Goal: Task Accomplishment & Management: Manage account settings

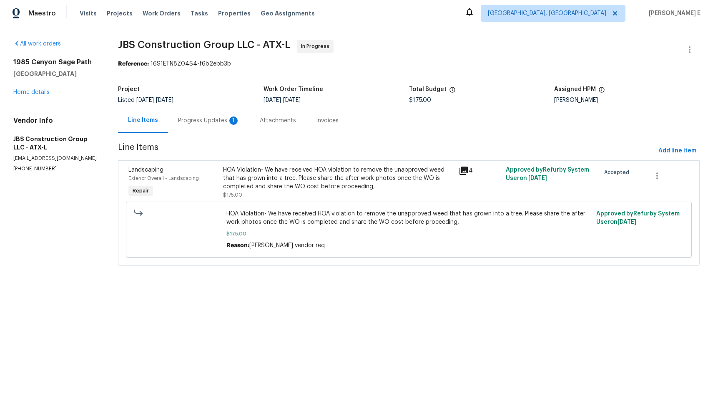
click at [224, 125] on div "Progress Updates 1" at bounding box center [209, 120] width 82 height 25
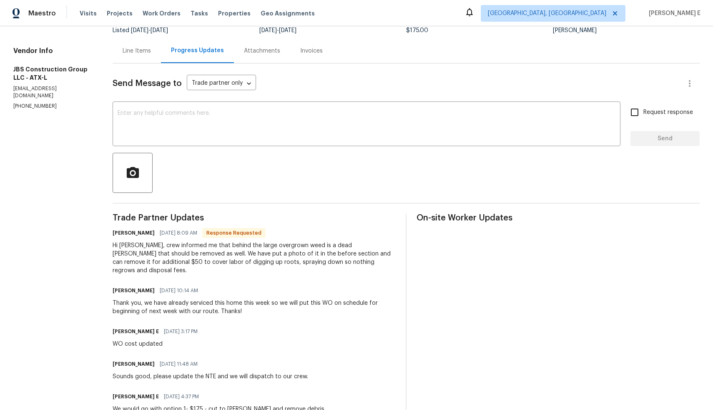
scroll to position [67, 0]
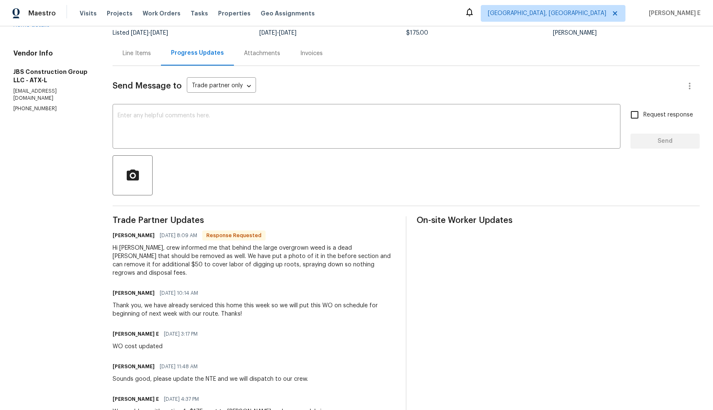
click at [159, 61] on div "Line Items" at bounding box center [137, 53] width 48 height 25
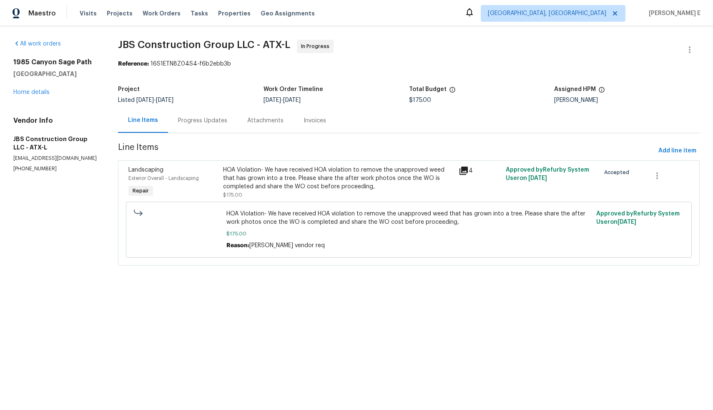
click at [392, 193] on div "HOA Violation- We have received HOA violation to remove the unapproved weed tha…" at bounding box center [338, 182] width 231 height 33
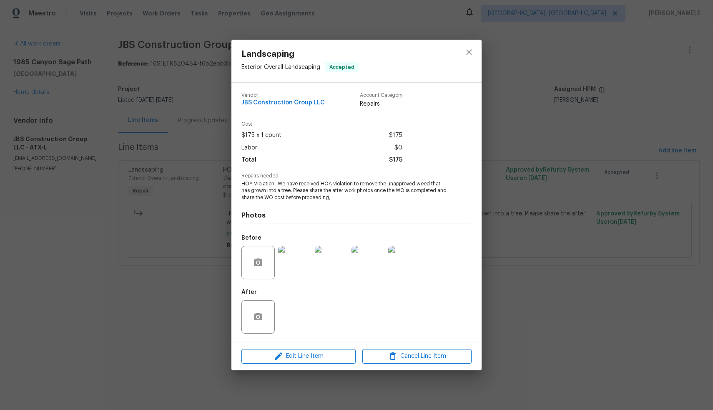
click at [296, 263] on img at bounding box center [294, 262] width 33 height 33
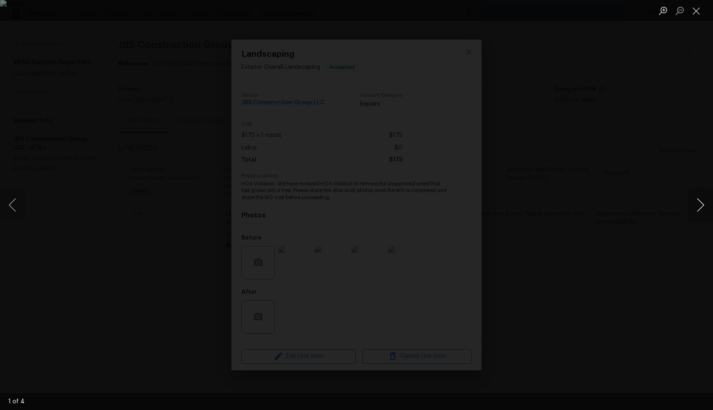
click at [701, 206] on button "Next image" at bounding box center [700, 204] width 25 height 33
click at [621, 249] on div "Lightbox" at bounding box center [356, 205] width 713 height 410
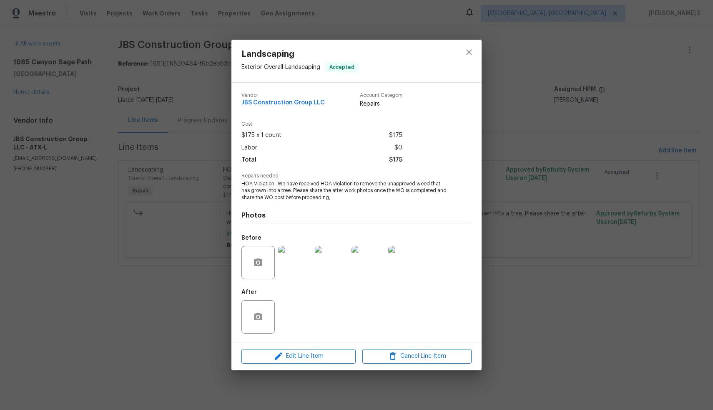
click at [584, 289] on div "Landscaping Exterior Overall - Landscaping Accepted Vendor JBS Construction Gro…" at bounding box center [356, 205] width 713 height 410
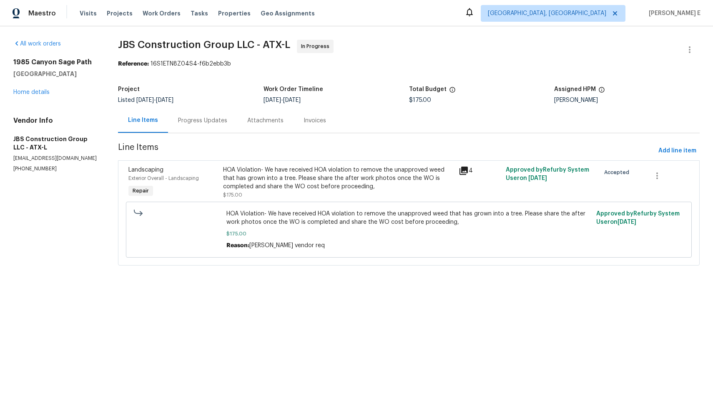
click at [210, 119] on div "Progress Updates" at bounding box center [202, 120] width 49 height 8
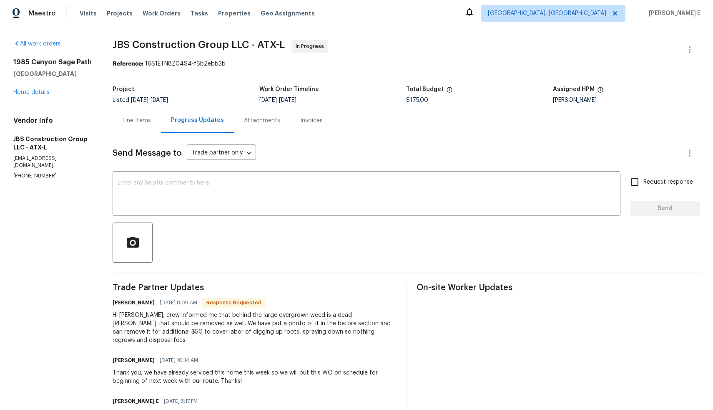
click at [151, 121] on div "Line Items" at bounding box center [137, 120] width 28 height 8
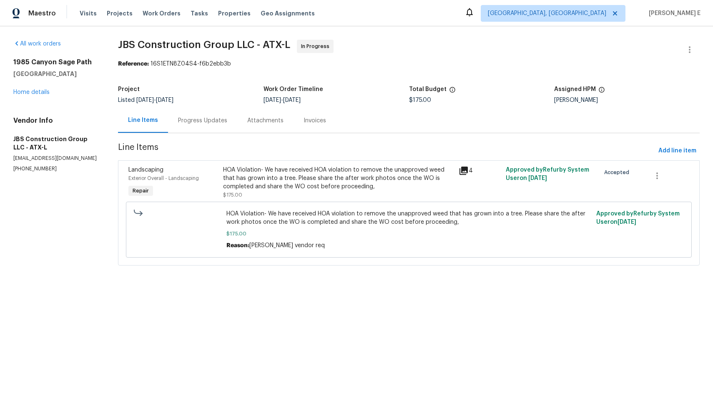
click at [259, 176] on div "HOA Violation- We have received HOA violation to remove the unapproved weed tha…" at bounding box center [338, 178] width 231 height 25
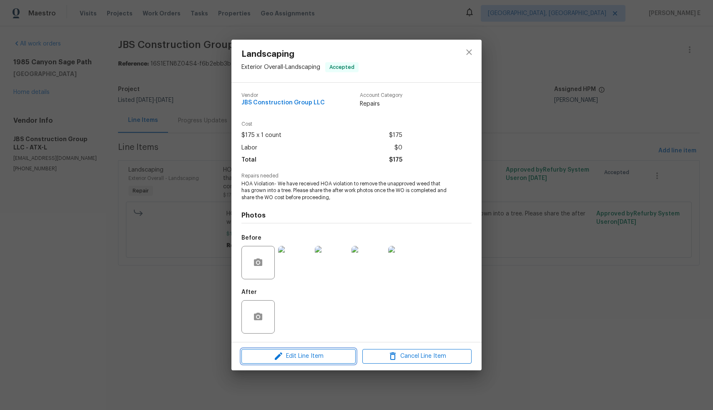
click at [311, 358] on span "Edit Line Item" at bounding box center [298, 356] width 109 height 10
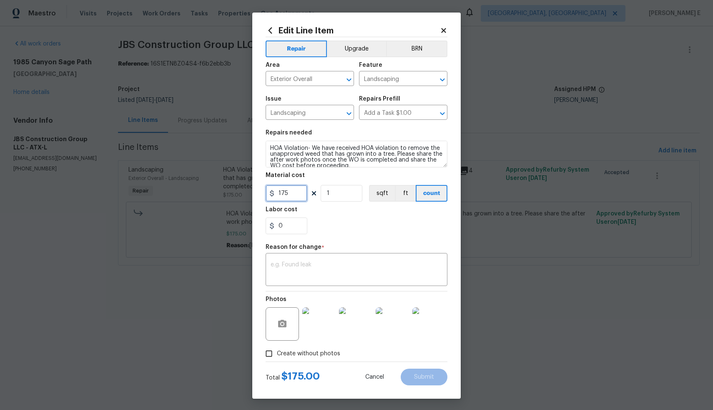
click at [295, 194] on input "175" at bounding box center [287, 193] width 42 height 17
type input "225"
click at [339, 274] on textarea at bounding box center [357, 270] width 172 height 18
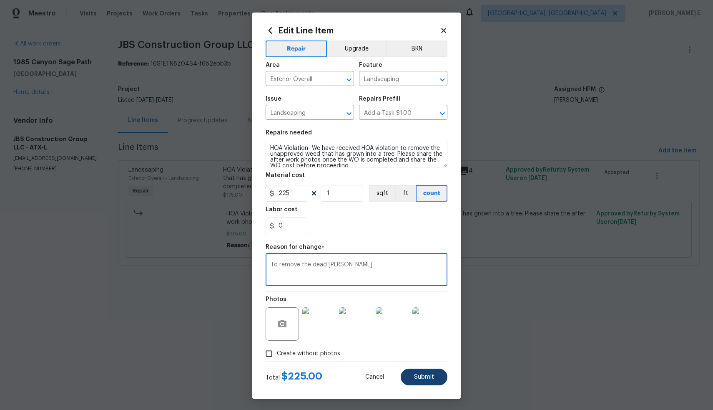
type textarea "To remove the dead [PERSON_NAME]"
click at [411, 376] on button "Submit" at bounding box center [424, 376] width 47 height 17
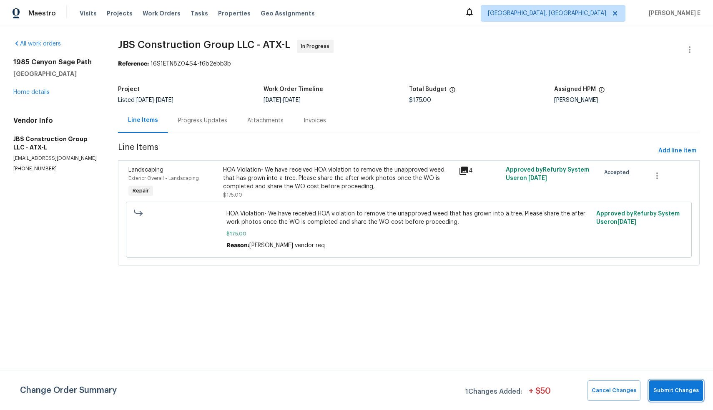
click at [681, 390] on span "Submit Changes" at bounding box center [675, 390] width 45 height 10
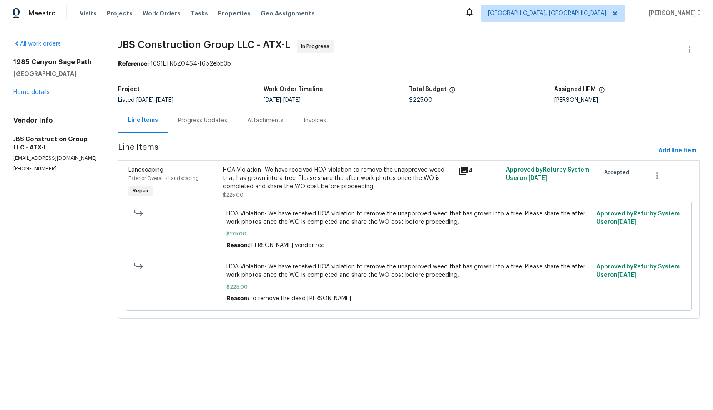
click at [191, 121] on div "Progress Updates" at bounding box center [202, 120] width 49 height 8
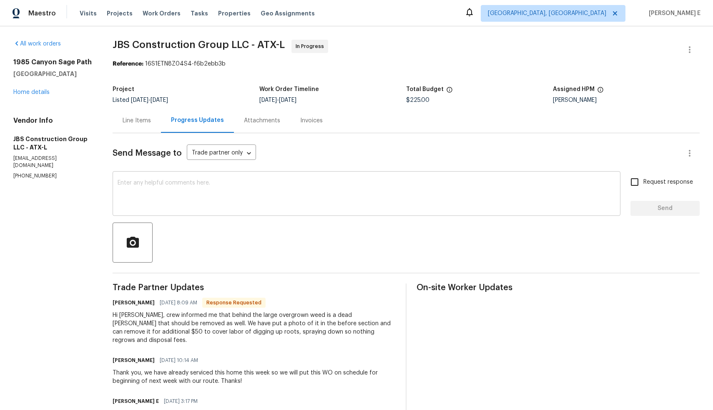
click at [299, 202] on textarea at bounding box center [367, 194] width 498 height 29
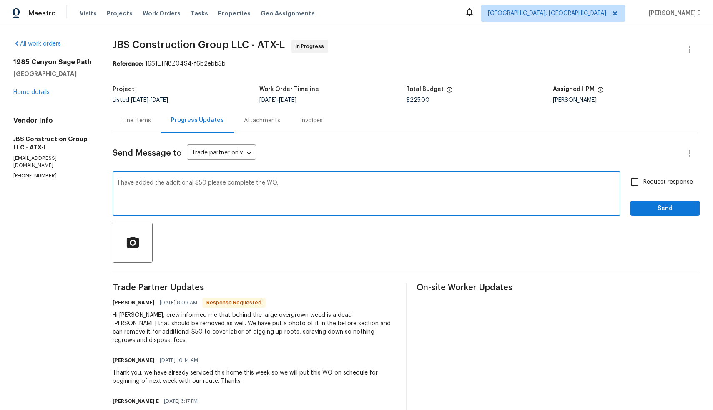
type textarea "I have added the additional $50 please complete the WO."
click at [629, 185] on input "Request response" at bounding box center [635, 182] width 18 height 18
checkbox input "true"
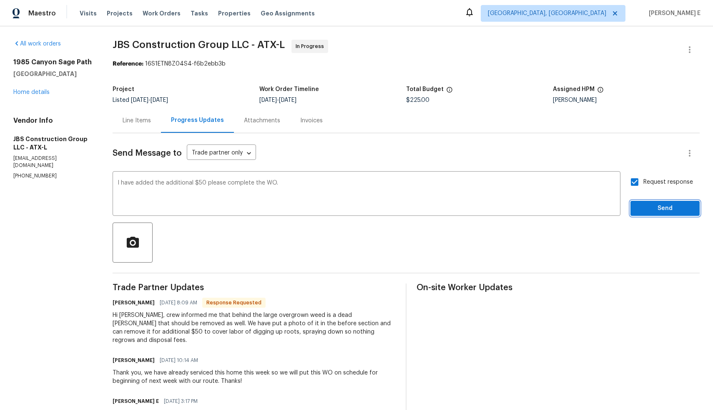
click at [647, 209] on span "Send" at bounding box center [665, 208] width 56 height 10
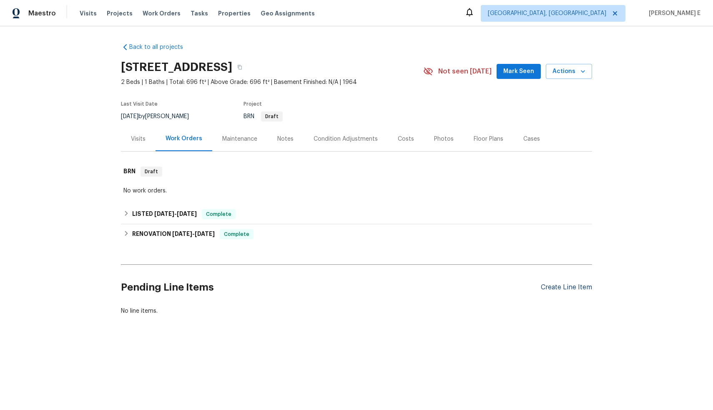
click at [580, 286] on div "Create Line Item" at bounding box center [566, 287] width 51 height 8
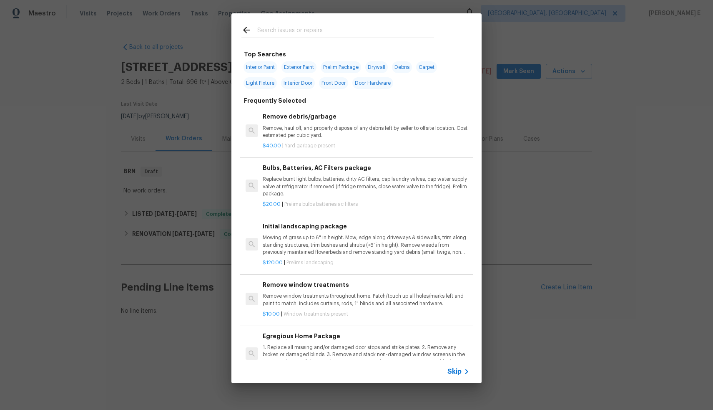
click at [457, 371] on span "Skip" at bounding box center [454, 371] width 14 height 8
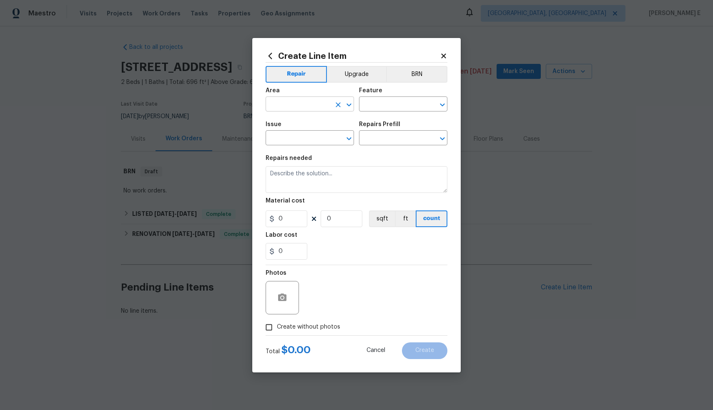
click at [296, 100] on input "text" at bounding box center [298, 104] width 65 height 13
click at [300, 133] on li "Exterior Overall" at bounding box center [310, 137] width 88 height 14
type input "Exterior Overall"
click at [386, 106] on input "text" at bounding box center [391, 104] width 65 height 13
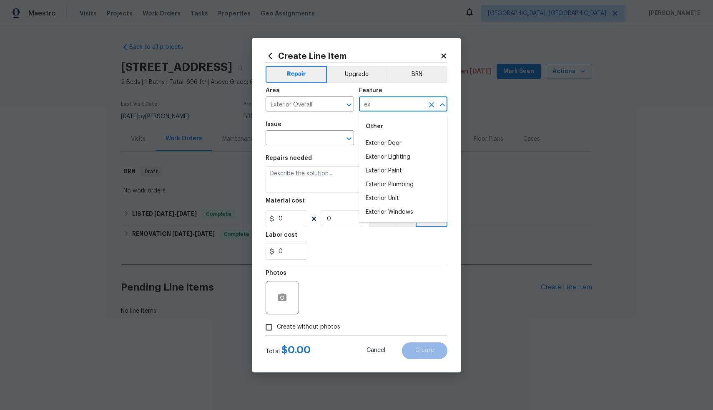
type input "e"
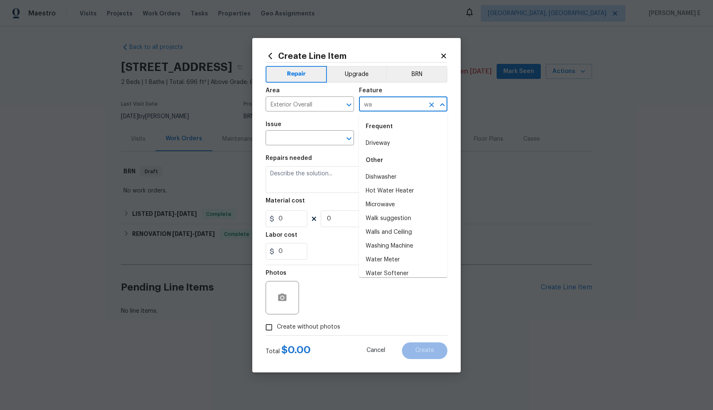
type input "w"
type input "p"
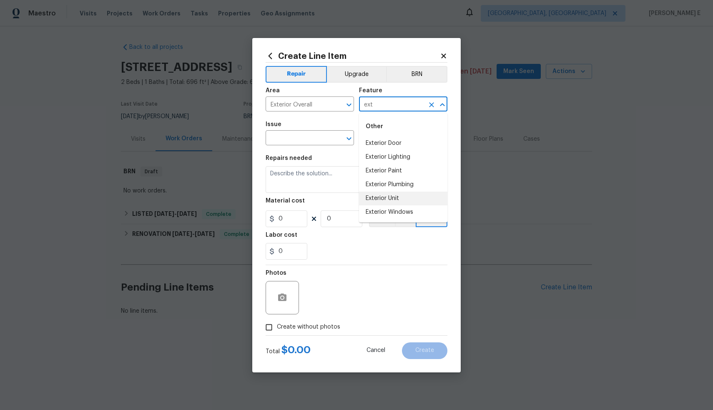
click at [420, 197] on li "Exterior Unit" at bounding box center [403, 198] width 88 height 14
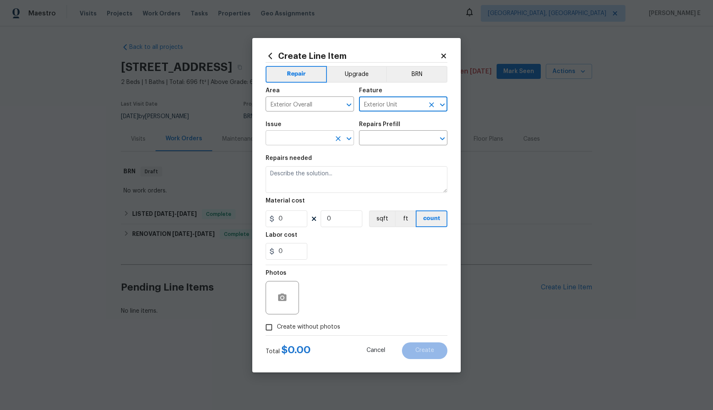
type input "Exterior Unit"
click at [313, 136] on input "text" at bounding box center [298, 138] width 65 height 13
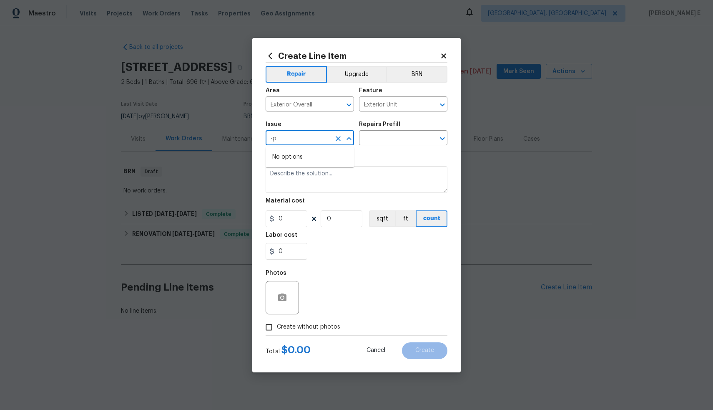
type input "-"
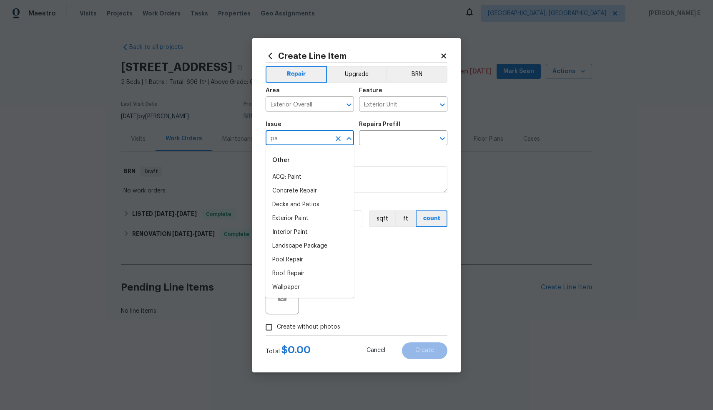
type input "p"
click at [312, 302] on li "Overall Exterior" at bounding box center [310, 301] width 88 height 14
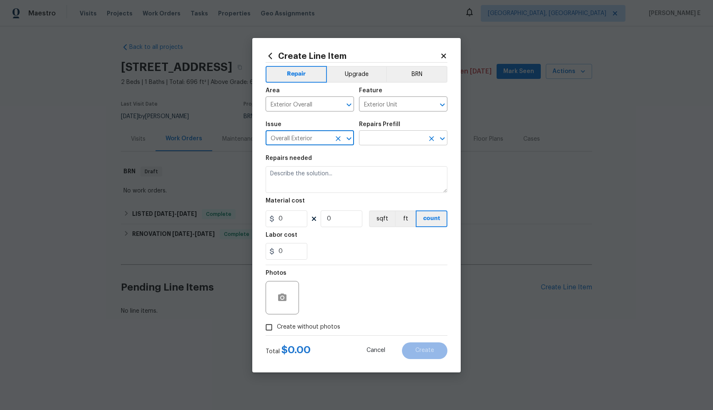
type input "Overall Exterior"
click at [379, 136] on input "text" at bounding box center [391, 138] width 65 height 13
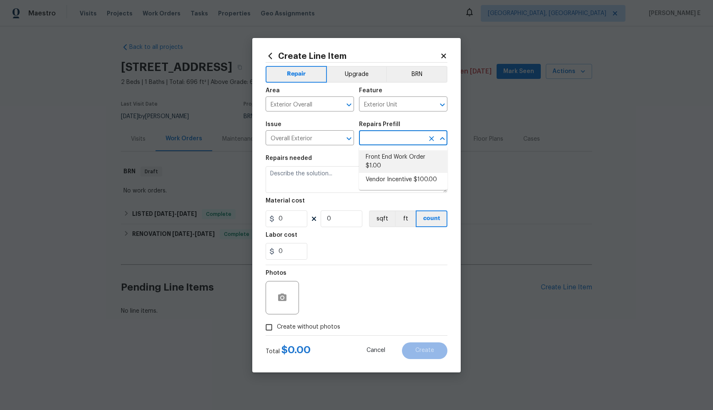
click at [411, 162] on li "Front End Work Order $1.00" at bounding box center [403, 161] width 88 height 23
type input "Front End Work Order $1.00"
type textarea "Placeholder line item for the creation of front end work orders."
type input "1"
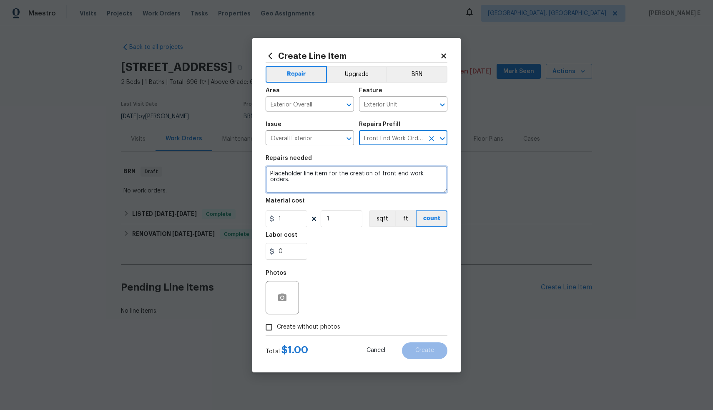
click at [379, 175] on textarea "Placeholder line item for the creation of front end work orders." at bounding box center [357, 179] width 182 height 27
paste textarea "Paver (walkway) must be removed"
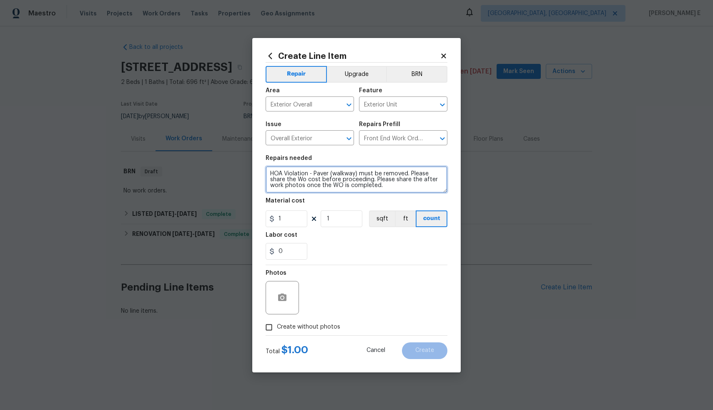
type textarea "HOA Violation - Paver (walkway) must be removed. Please share the Wo cost befor…"
click at [296, 220] on input "1" at bounding box center [287, 218] width 42 height 17
type input "75"
click at [279, 304] on button "button" at bounding box center [282, 297] width 20 height 20
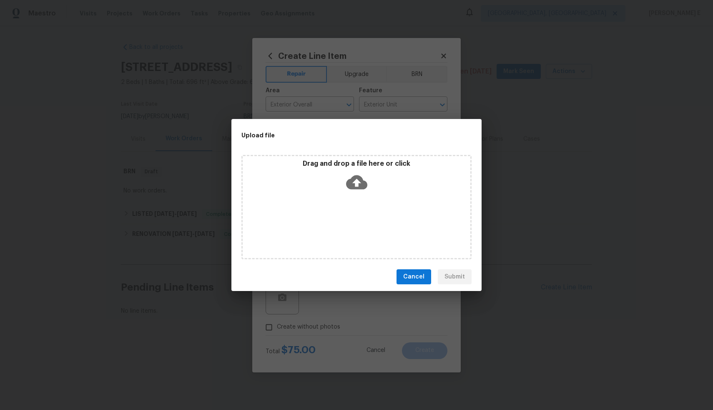
click at [362, 183] on icon at bounding box center [356, 182] width 21 height 14
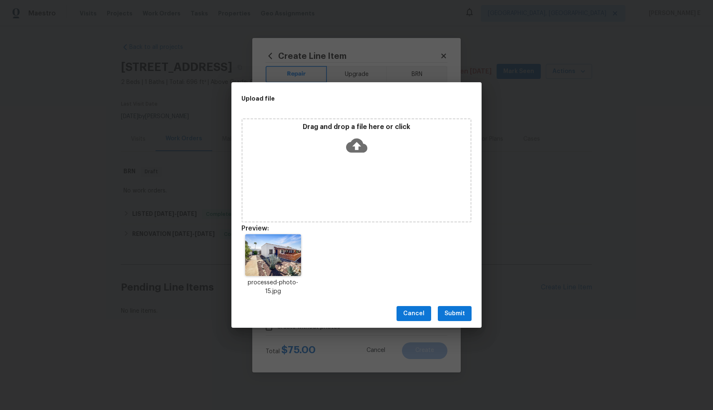
click at [352, 145] on icon at bounding box center [356, 145] width 21 height 21
click at [450, 311] on span "Submit" at bounding box center [455, 313] width 20 height 10
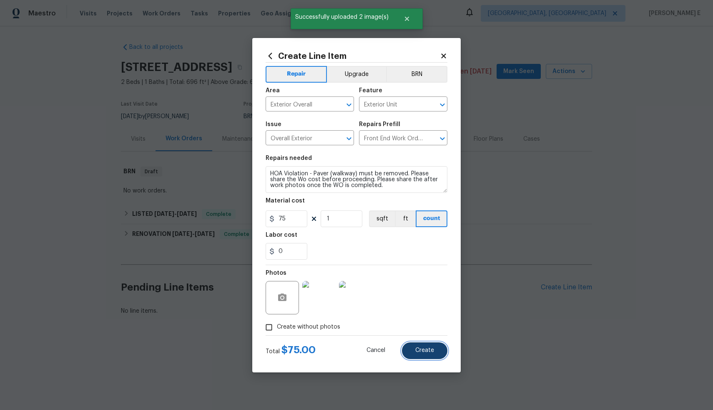
click at [441, 351] on button "Create" at bounding box center [424, 350] width 45 height 17
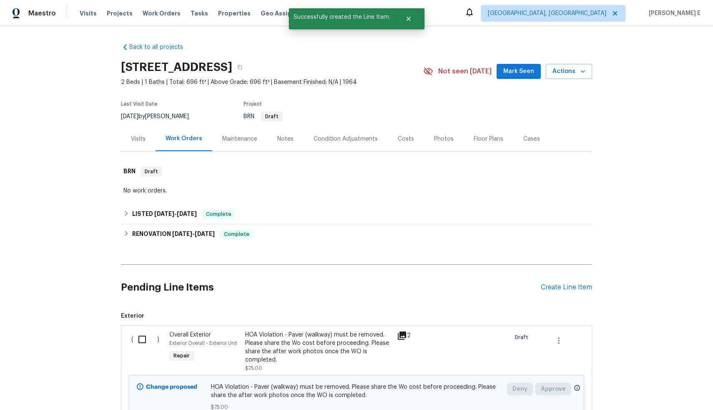
click at [135, 339] on input "checkbox" at bounding box center [145, 339] width 24 height 18
checkbox input "true"
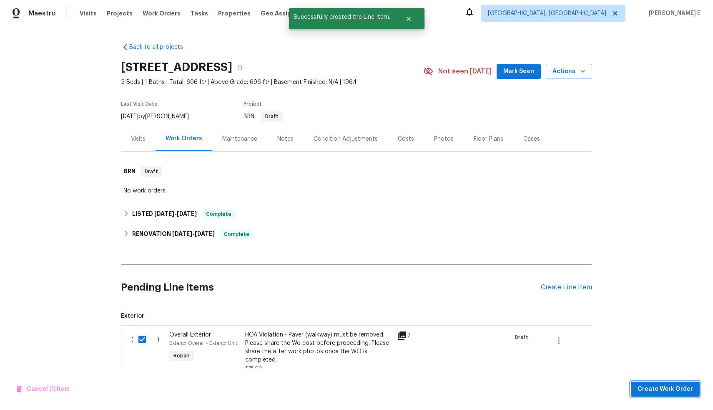
click at [669, 384] on span "Create Work Order" at bounding box center [665, 389] width 55 height 10
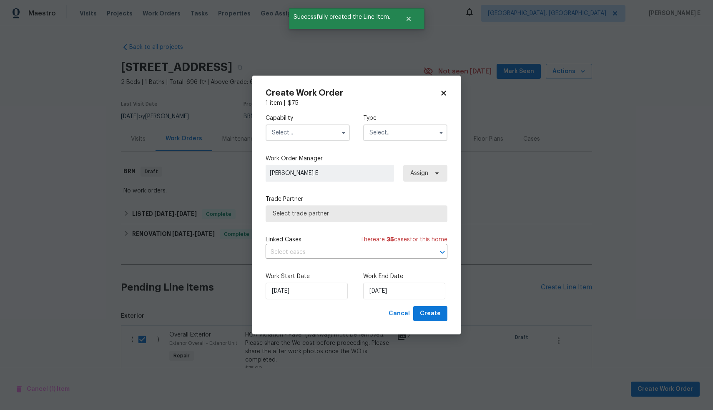
click at [307, 134] on input "text" at bounding box center [308, 132] width 84 height 17
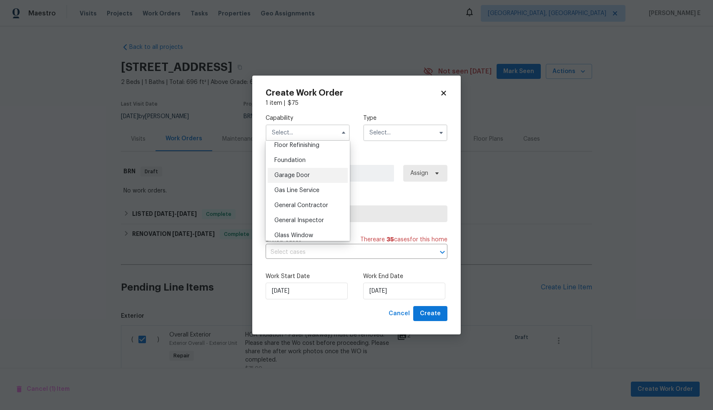
scroll to position [345, 0]
click at [312, 206] on span "General Contractor" at bounding box center [301, 204] width 54 height 6
type input "General Contractor"
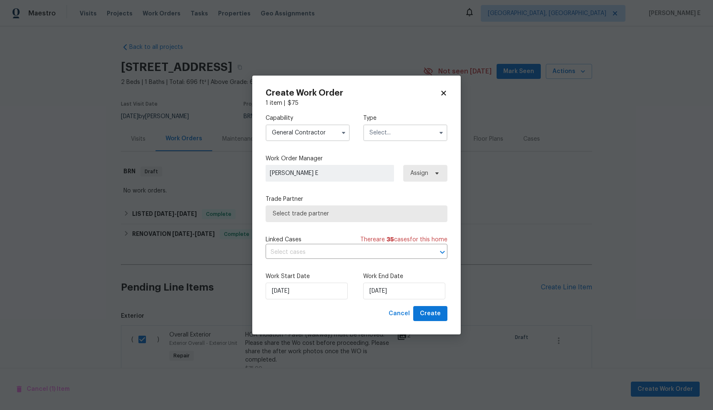
click at [393, 133] on input "text" at bounding box center [405, 132] width 84 height 17
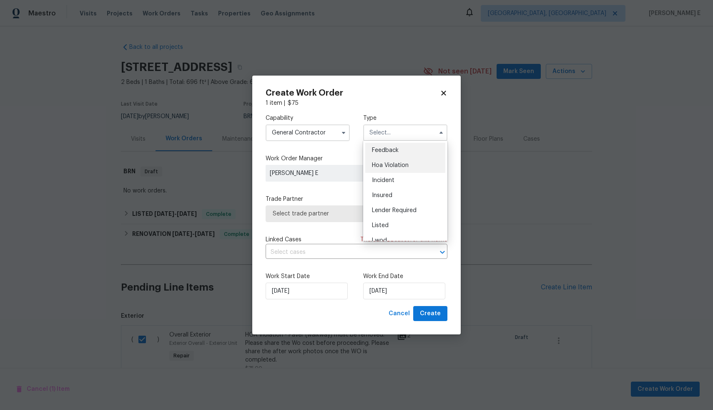
click at [397, 161] on div "Hoa Violation" at bounding box center [405, 165] width 80 height 15
type input "Hoa Violation"
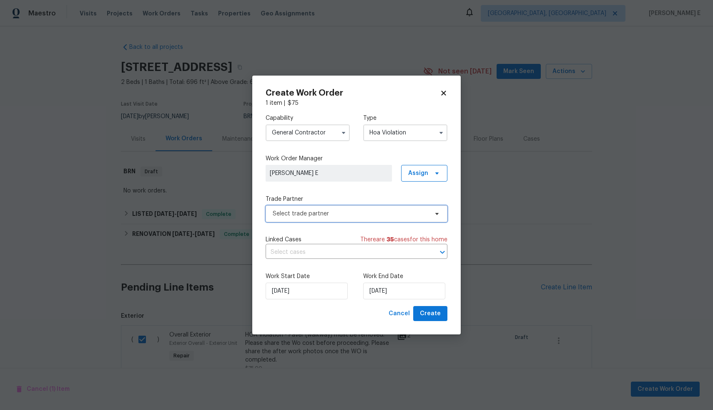
click at [344, 216] on span "Select trade partner" at bounding box center [351, 213] width 156 height 8
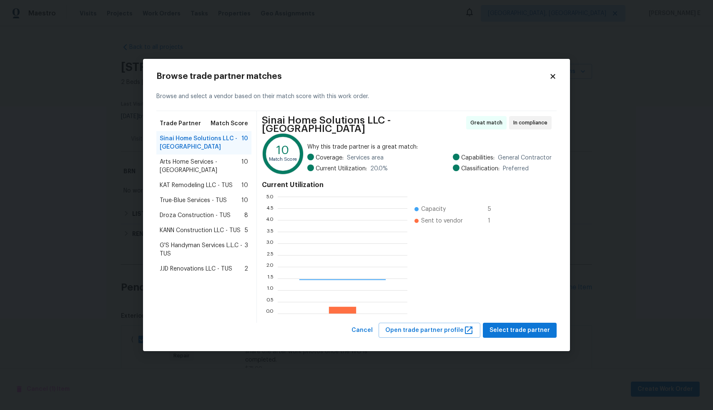
scroll to position [111, 123]
click at [216, 166] on span "Arts Home Services - TUS" at bounding box center [201, 166] width 82 height 17
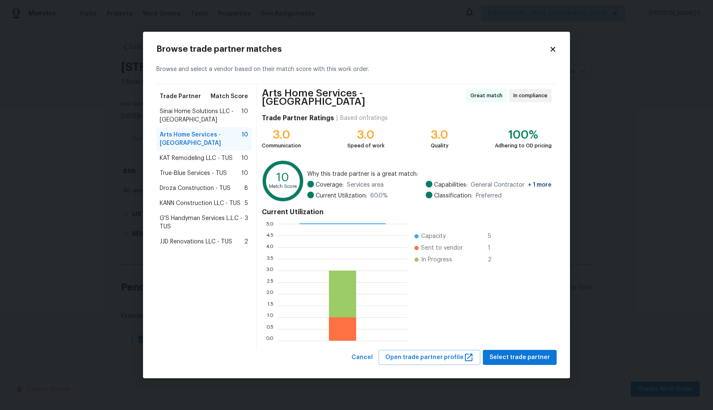
click at [211, 120] on span "Sinai Home Solutions LLC - TUS" at bounding box center [201, 115] width 82 height 17
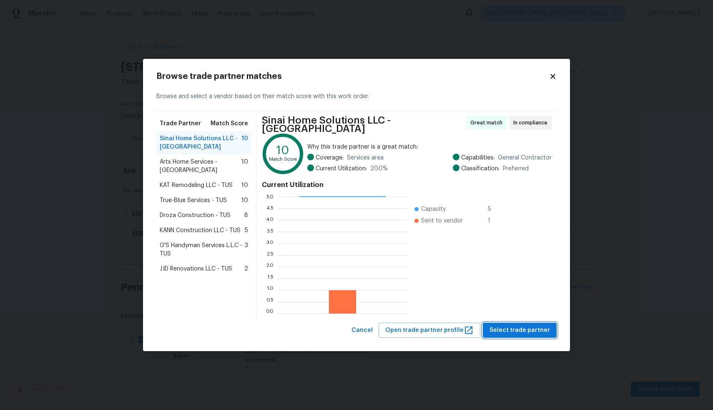
click at [534, 322] on button "Select trade partner" at bounding box center [520, 329] width 74 height 15
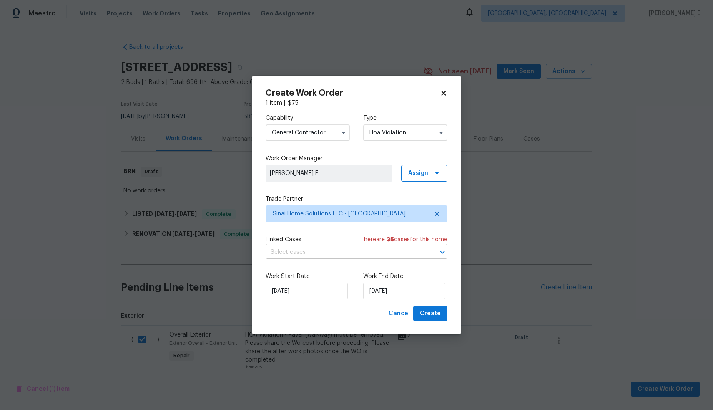
click at [358, 251] on input "text" at bounding box center [345, 252] width 158 height 13
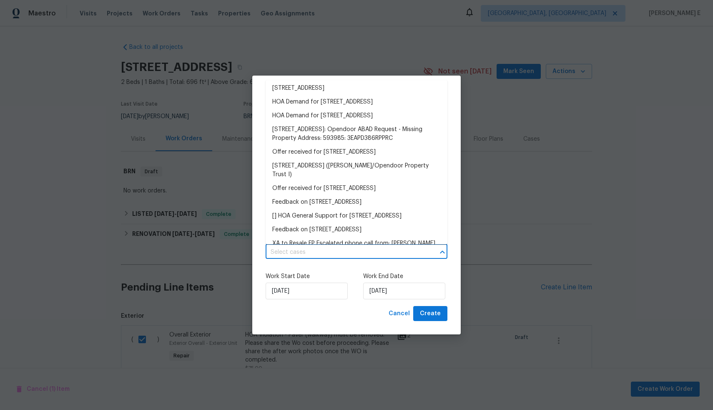
scroll to position [176, 0]
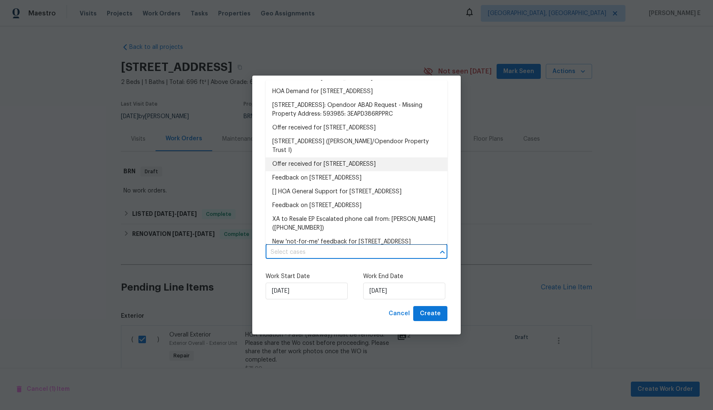
click at [366, 272] on label "Work End Date" at bounding box center [405, 276] width 84 height 8
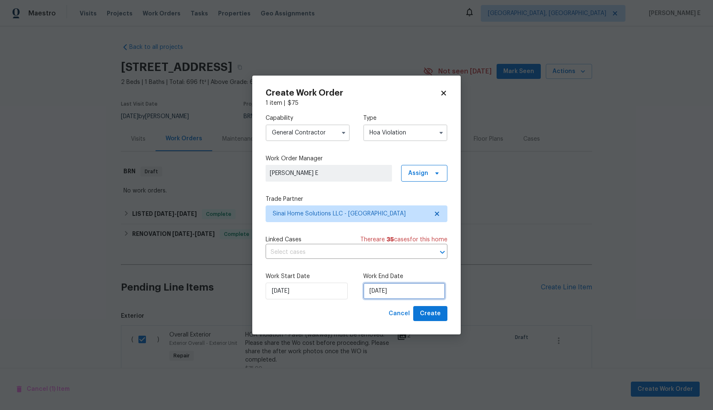
click at [389, 294] on input "24/09/2025" at bounding box center [404, 290] width 82 height 17
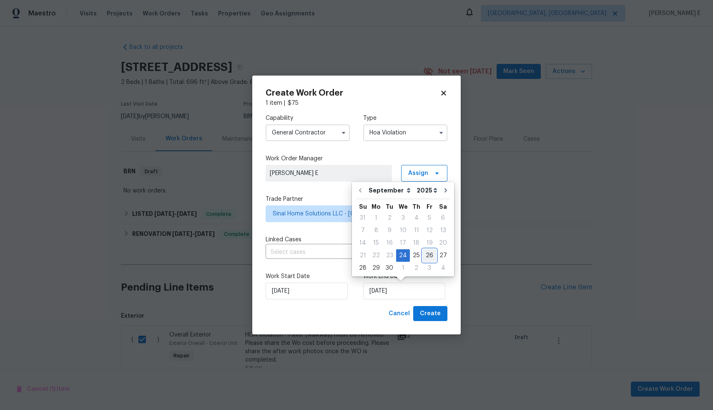
click at [427, 254] on div "26" at bounding box center [429, 255] width 13 height 12
type input "26/09/2025"
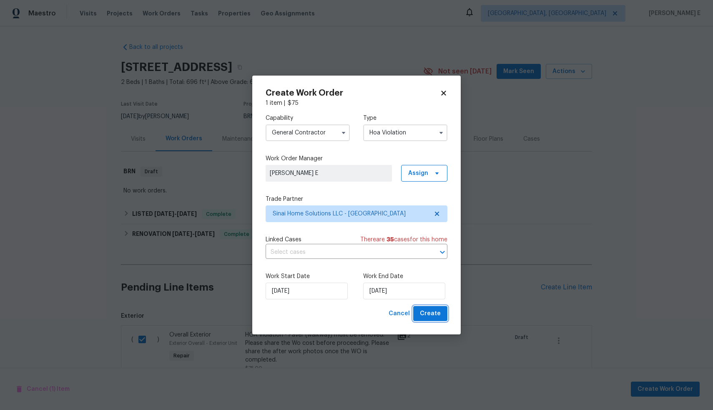
click at [437, 318] on button "Create" at bounding box center [430, 313] width 34 height 15
checkbox input "false"
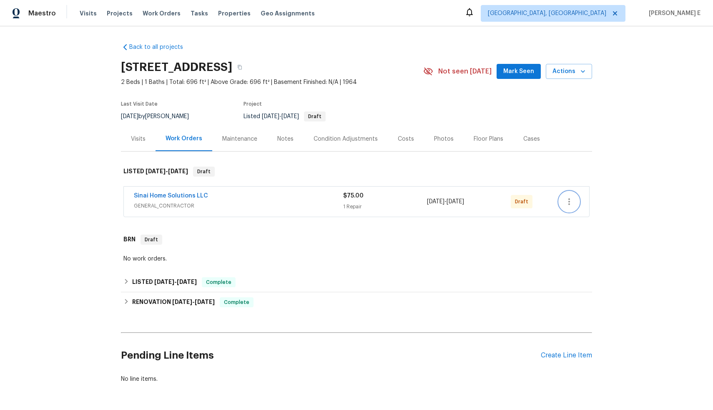
click at [568, 199] on icon "button" at bounding box center [569, 201] width 2 height 7
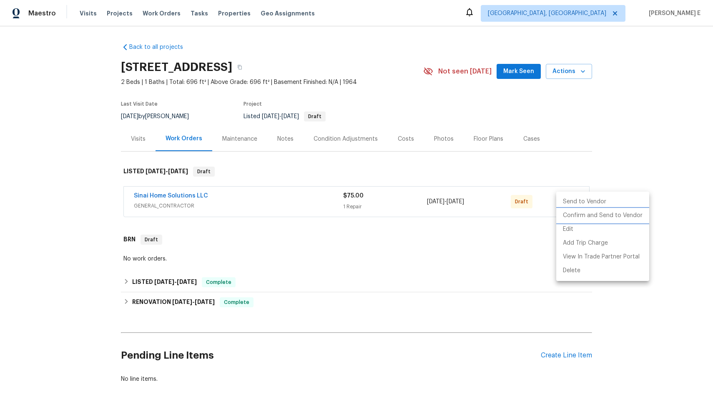
click at [570, 216] on li "Confirm and Send to Vendor" at bounding box center [602, 216] width 93 height 14
click at [663, 148] on div at bounding box center [356, 205] width 713 height 410
click at [663, 148] on div "Edit Add Trip Charge View In Trade Partner Portal Delete" at bounding box center [356, 205] width 713 height 410
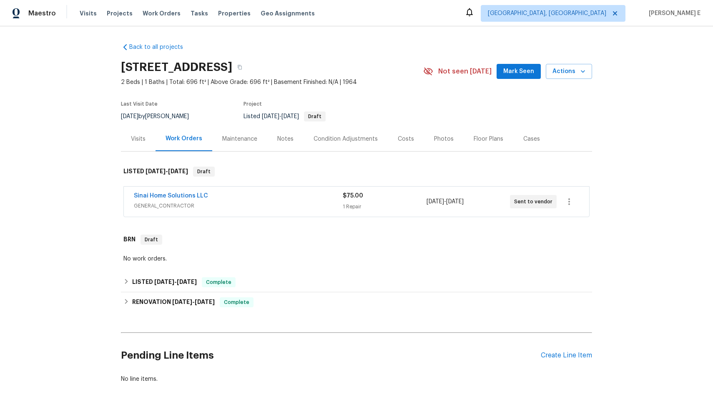
click at [663, 148] on div "Back to all projects 431 S La Canada Dr Unit A, Green Valley, AZ 85614 2 Beds |…" at bounding box center [356, 217] width 713 height 383
drag, startPoint x: 207, startPoint y: 196, endPoint x: 120, endPoint y: 194, distance: 87.6
click at [121, 194] on div "Sinai Home Solutions LLC GENERAL_CONTRACTOR $75.00 1 Repair 9/24/2025 - 9/26/20…" at bounding box center [356, 202] width 471 height 35
copy link "Sinai Home Solutions LLC"
